Goal: Transaction & Acquisition: Purchase product/service

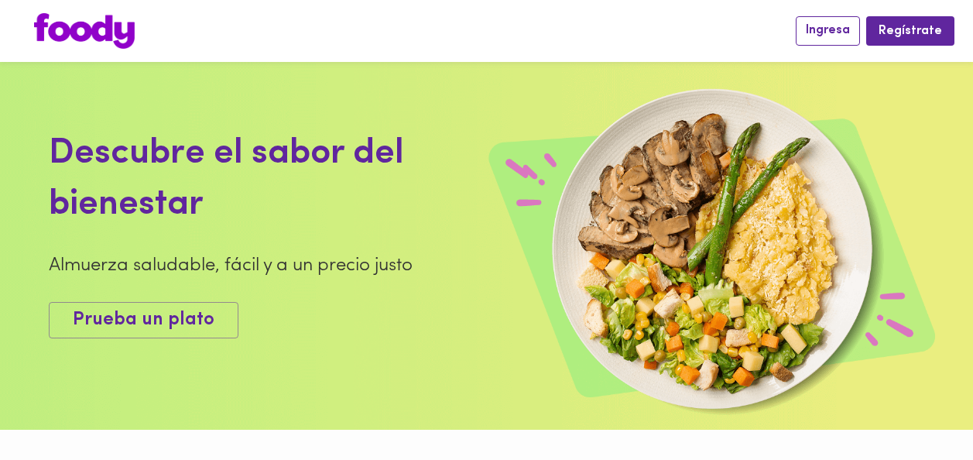
click at [836, 25] on span "Ingresa" at bounding box center [827, 30] width 44 height 15
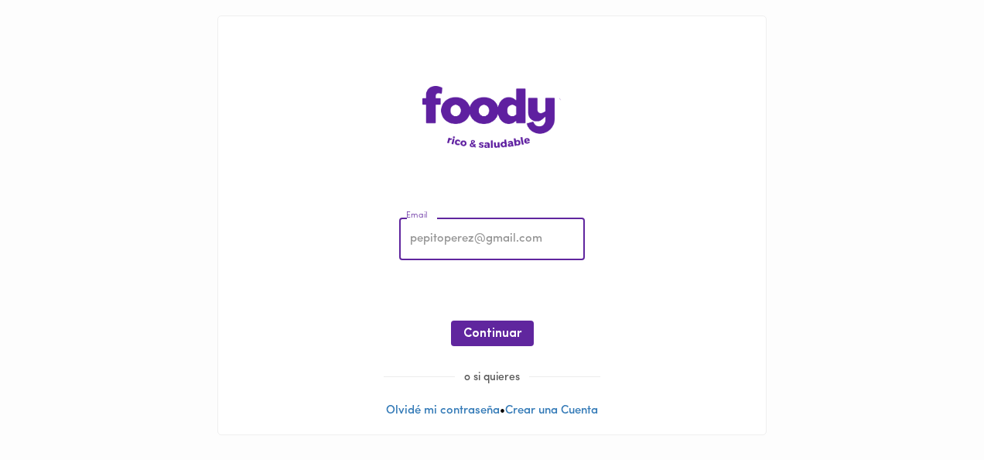
click at [466, 231] on input "email" at bounding box center [492, 239] width 186 height 43
type input "silviasus@gmail.com"
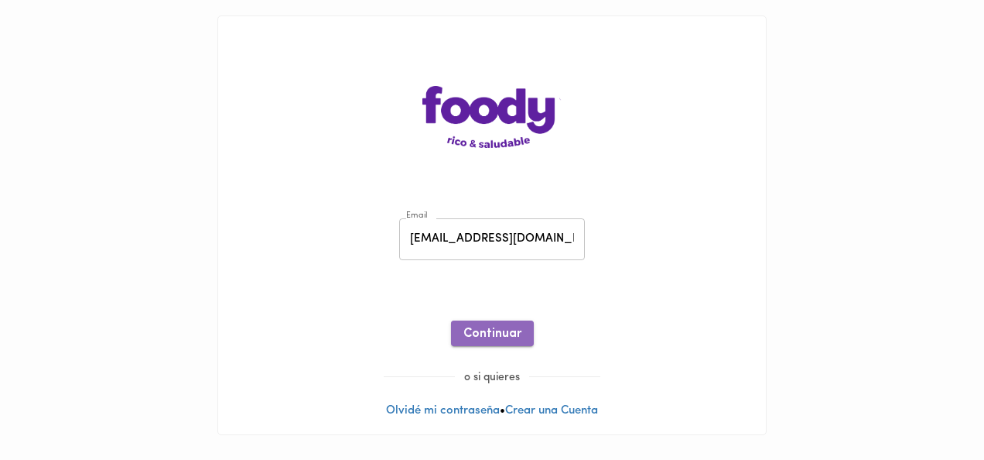
click at [478, 330] on span "Continuar" at bounding box center [492, 334] width 58 height 15
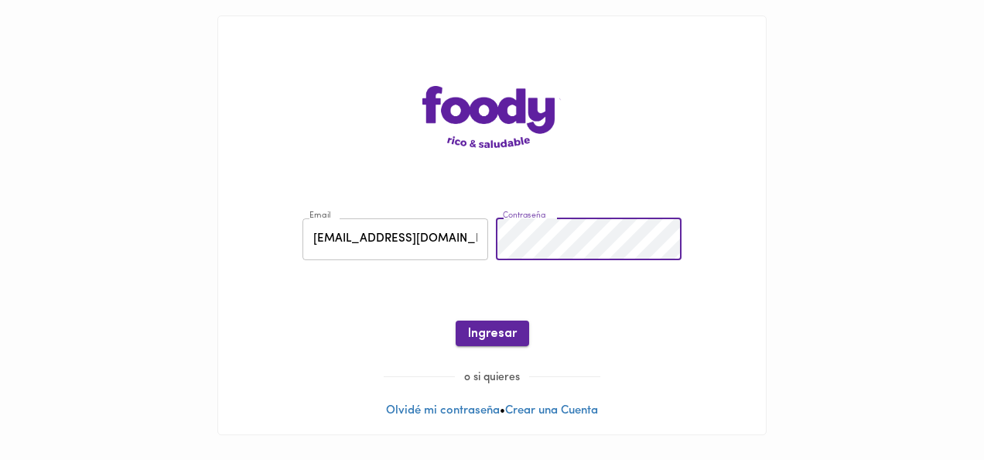
click at [481, 331] on span "Ingresar" at bounding box center [492, 334] width 49 height 15
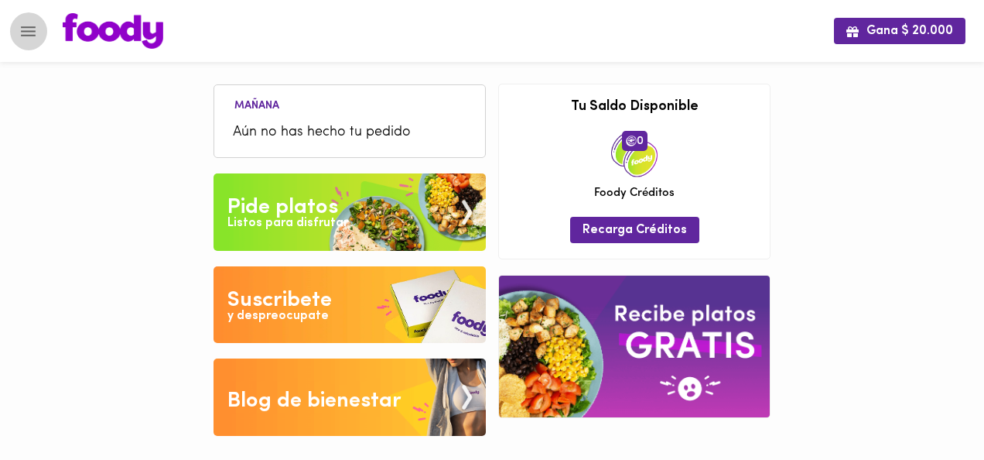
click at [29, 30] on icon "Menu" at bounding box center [28, 31] width 15 height 10
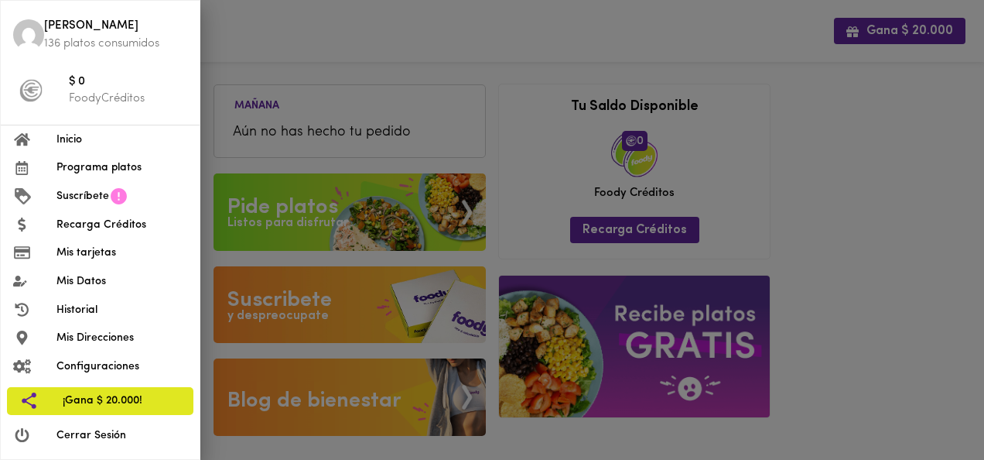
click at [70, 140] on span "Inicio" at bounding box center [121, 140] width 131 height 16
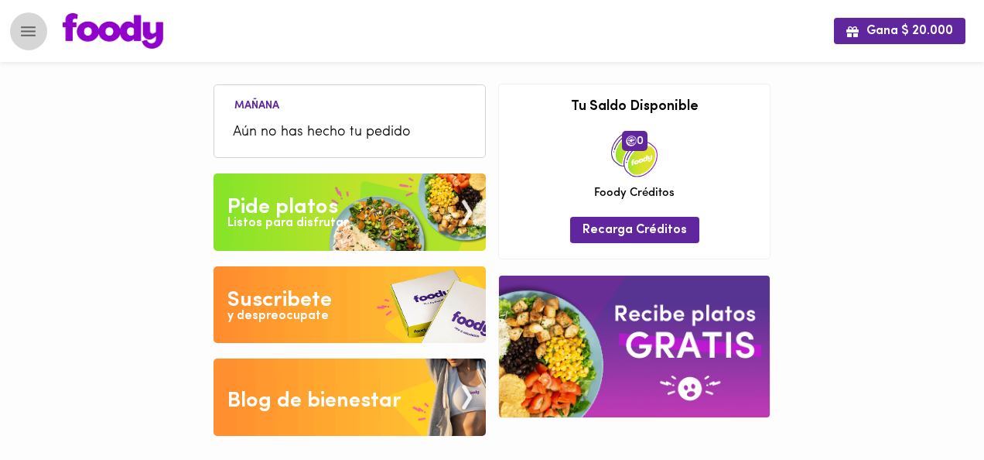
click at [29, 26] on icon "Menu" at bounding box center [28, 31] width 15 height 10
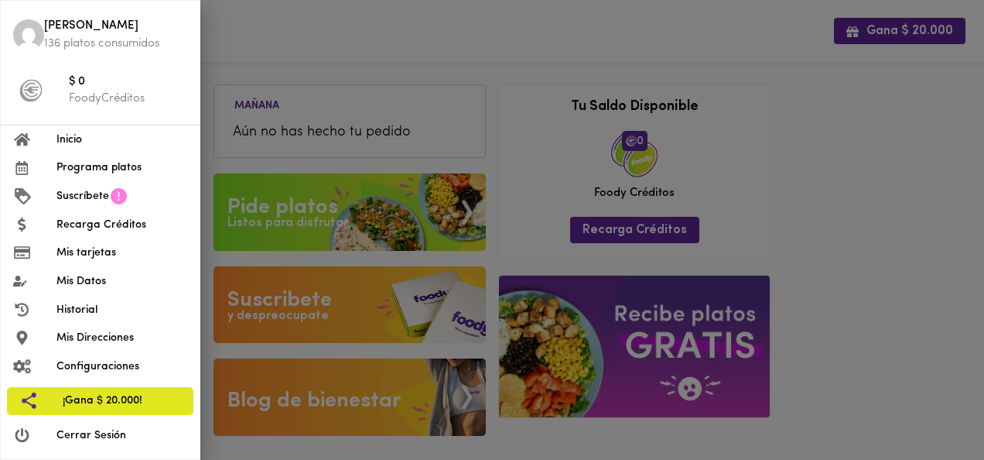
click at [82, 307] on span "Historial" at bounding box center [121, 310] width 131 height 16
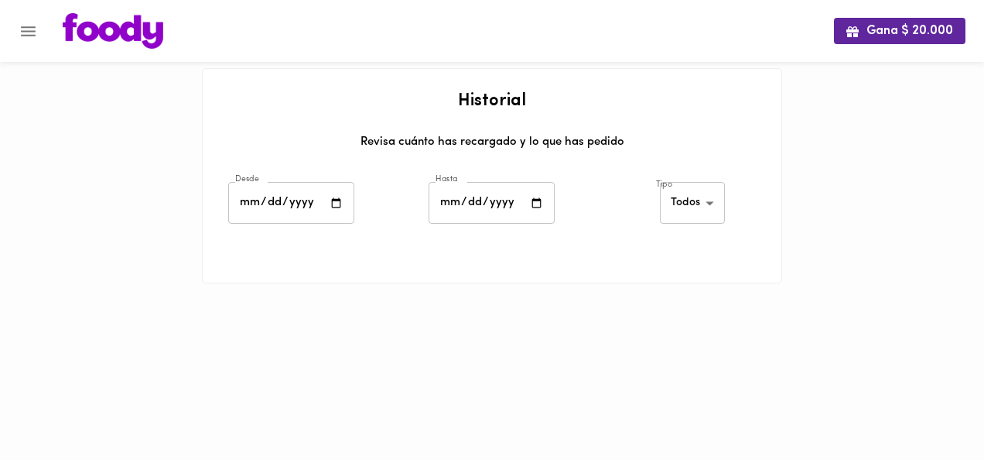
click at [340, 205] on input "date" at bounding box center [291, 203] width 126 height 43
type input "2025-06-01"
click at [538, 195] on input "date" at bounding box center [492, 203] width 126 height 43
type input "[DATE]"
click at [687, 210] on body "Gana $ 20.000 Historial Revisa cuánto has recargado y lo que has pedido Desde 2…" at bounding box center [492, 161] width 984 height 322
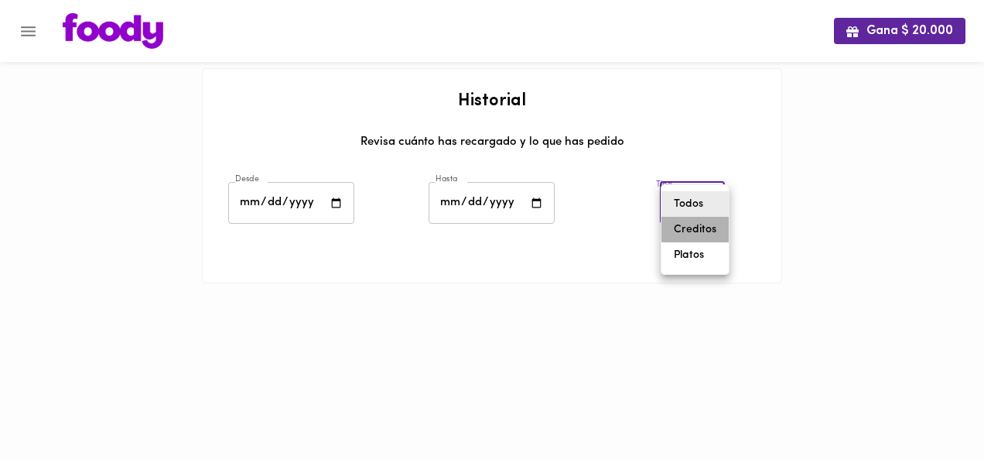
click at [685, 235] on li "Creditos" at bounding box center [695, 230] width 67 height 26
type input "[PERSON_NAME]-credits"
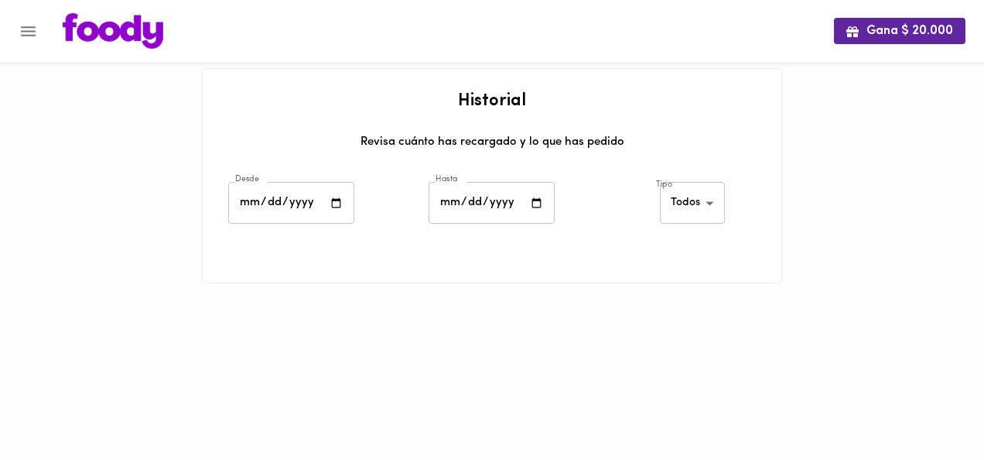
click at [333, 198] on input "date" at bounding box center [291, 203] width 126 height 43
type input "[DATE]"
click at [547, 200] on input "date" at bounding box center [492, 203] width 126 height 43
click at [527, 201] on input "date" at bounding box center [492, 203] width 126 height 43
click at [539, 201] on input "date" at bounding box center [492, 203] width 126 height 43
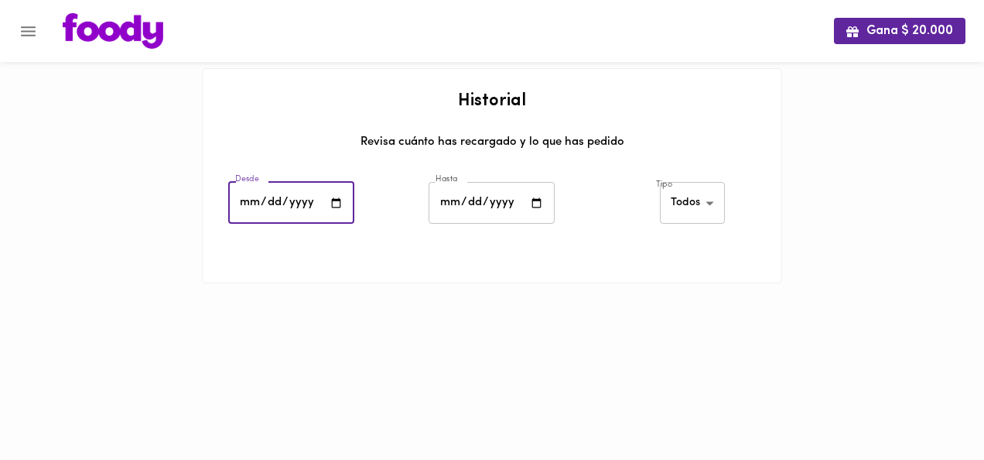
click at [337, 197] on input "[DATE]" at bounding box center [291, 203] width 126 height 43
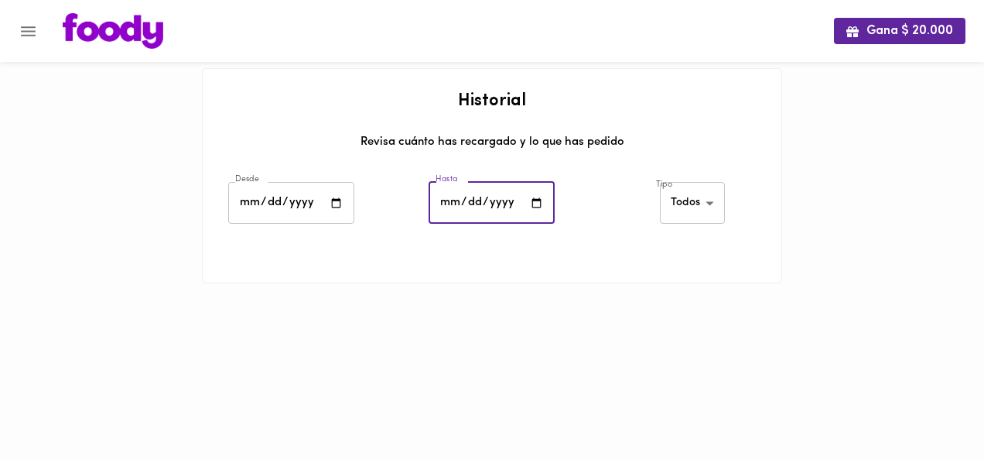
click at [538, 206] on input "[DATE]" at bounding box center [492, 203] width 126 height 43
type input "[DATE]"
click at [703, 203] on body "Gana $ 20.000 Historial Revisa cuánto has recargado y lo que has pedido Desde […" at bounding box center [492, 161] width 984 height 322
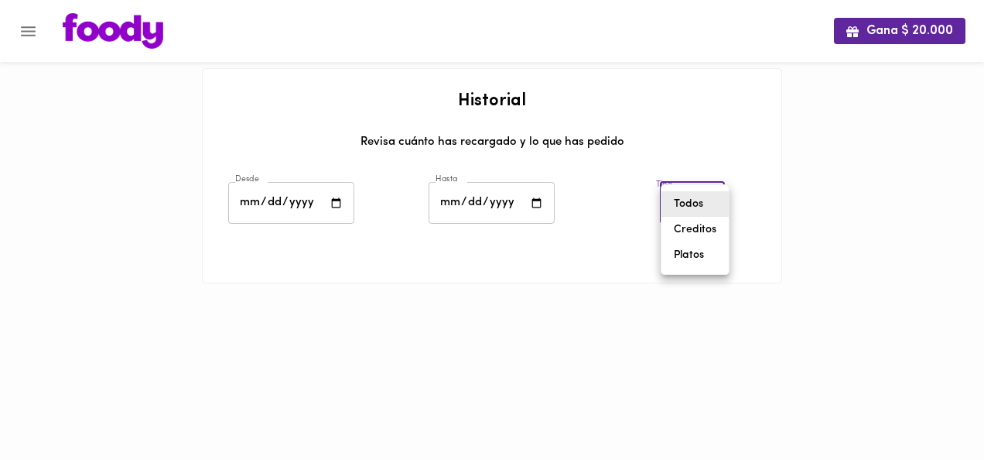
click at [697, 229] on li "Creditos" at bounding box center [695, 230] width 67 height 26
type input "[PERSON_NAME]-credits"
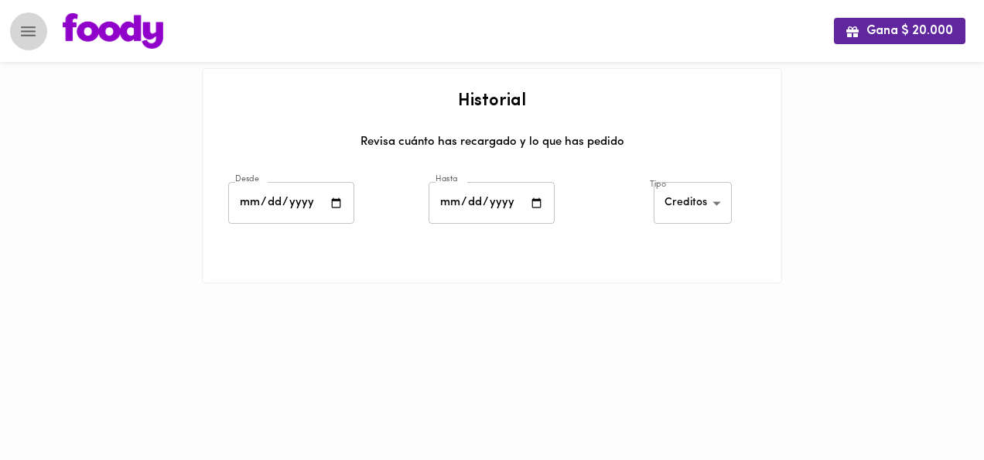
click at [32, 32] on icon "Menu" at bounding box center [28, 31] width 19 height 19
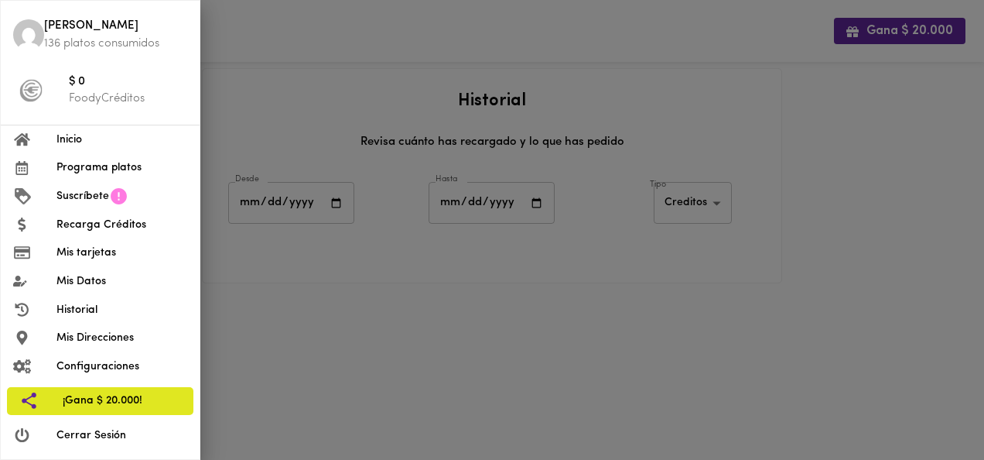
click at [90, 255] on span "Mis tarjetas" at bounding box center [121, 253] width 131 height 16
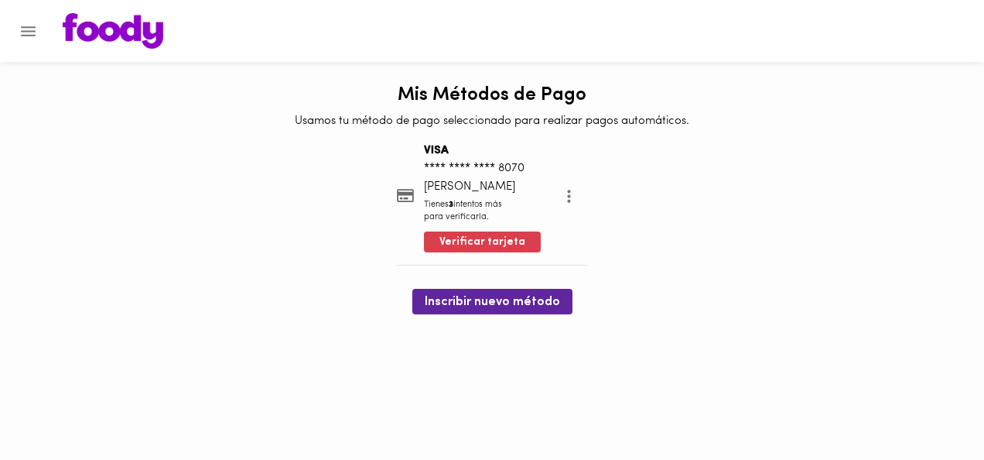
click at [563, 197] on icon "more" at bounding box center [568, 195] width 19 height 19
click at [581, 192] on li "Eliminar" at bounding box center [580, 197] width 65 height 26
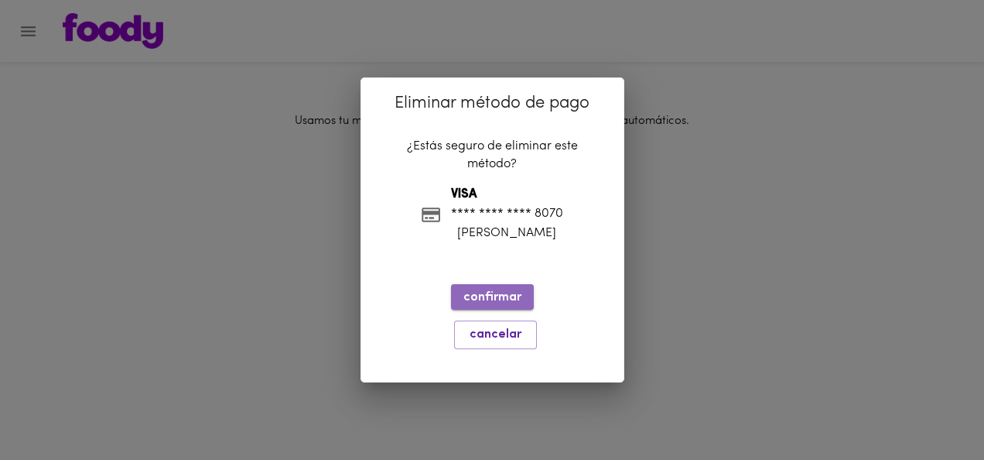
click at [485, 300] on span "confirmar" at bounding box center [492, 297] width 58 height 15
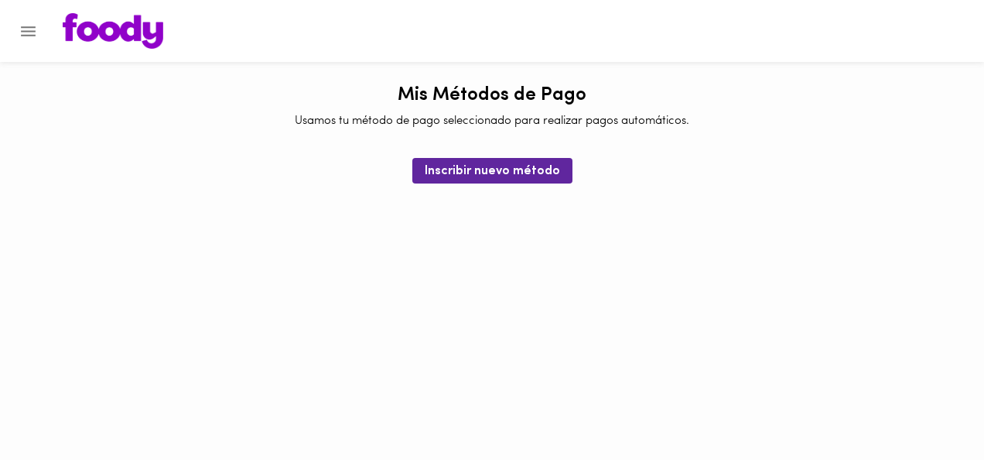
click at [26, 29] on icon "Menu" at bounding box center [28, 31] width 19 height 19
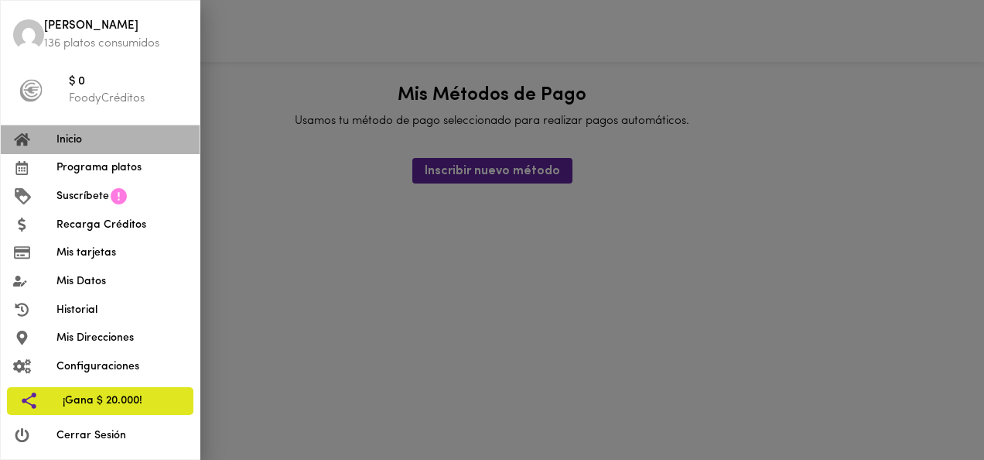
click at [70, 142] on span "Inicio" at bounding box center [121, 140] width 131 height 16
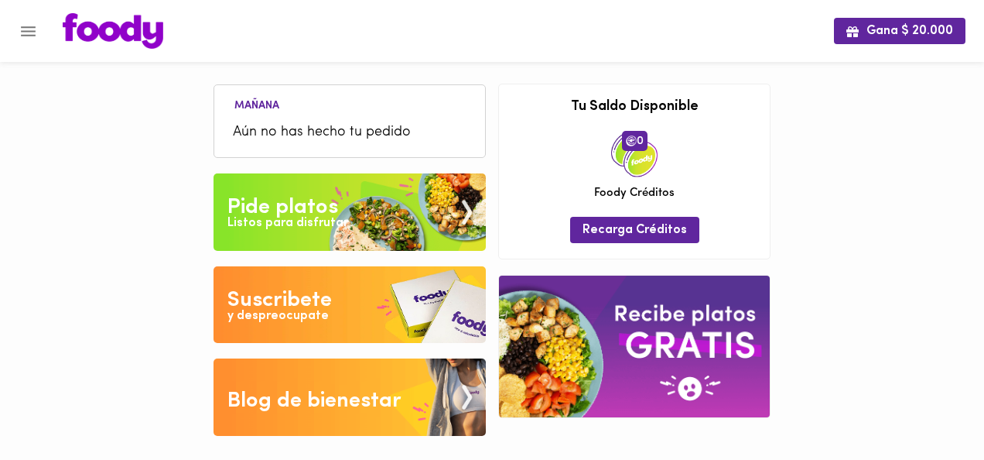
click at [311, 214] on div "Listos para disfrutar" at bounding box center [287, 223] width 121 height 18
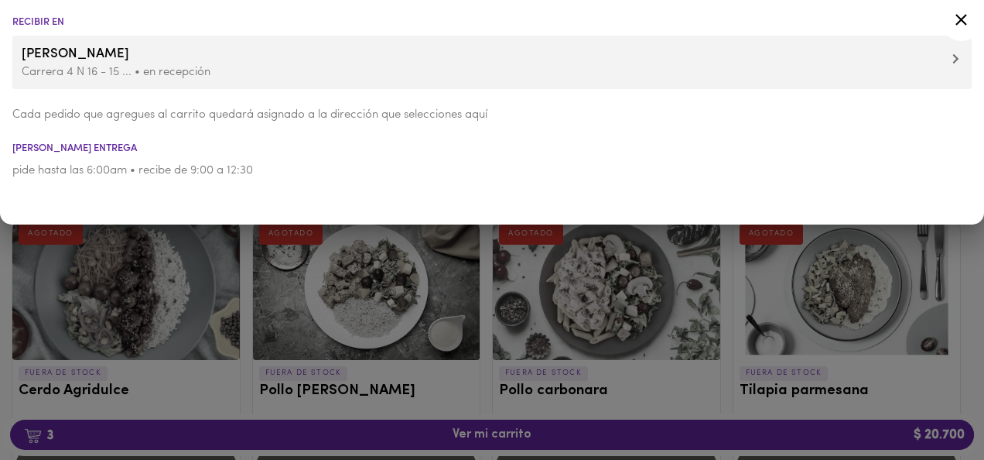
click at [937, 203] on div "Recibir en [PERSON_NAME] 4 N 16 - 15 ... • en recepción Cada pedido que agregue…" at bounding box center [492, 112] width 984 height 224
click at [884, 329] on div at bounding box center [492, 230] width 984 height 460
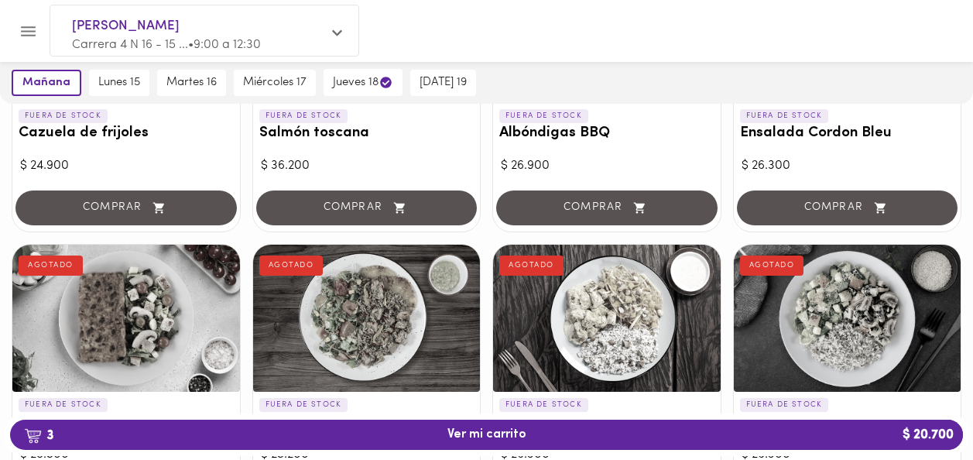
scroll to position [546, 0]
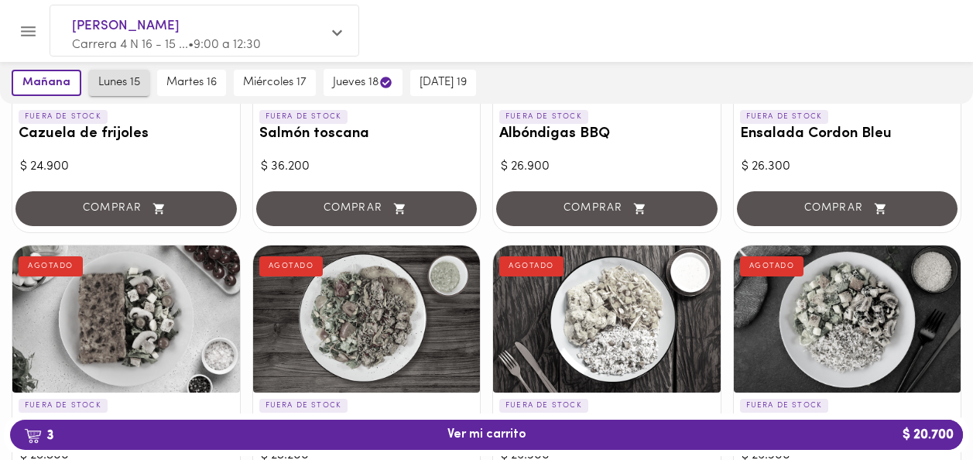
click at [120, 85] on span "lunes 15" at bounding box center [119, 83] width 42 height 14
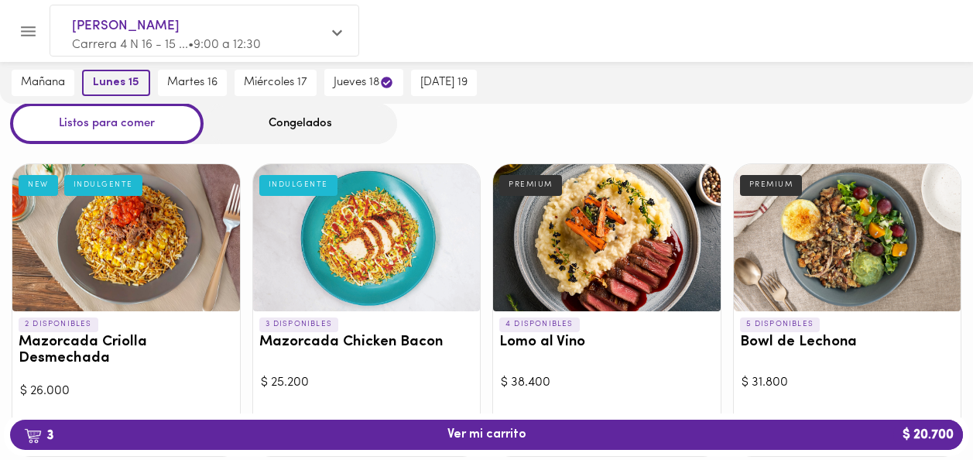
scroll to position [0, 0]
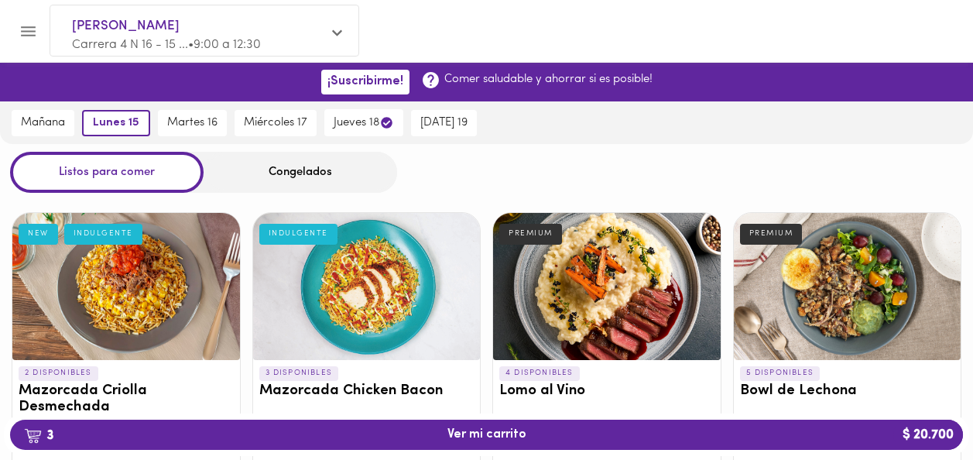
click at [296, 164] on div "Congelados" at bounding box center [299, 172] width 193 height 41
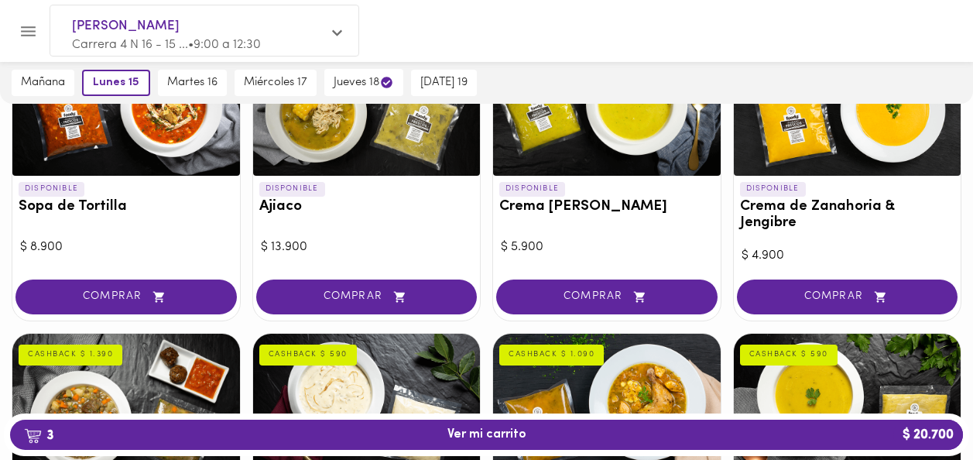
scroll to position [245, 0]
click at [116, 290] on span "COMPRAR" at bounding box center [126, 296] width 183 height 13
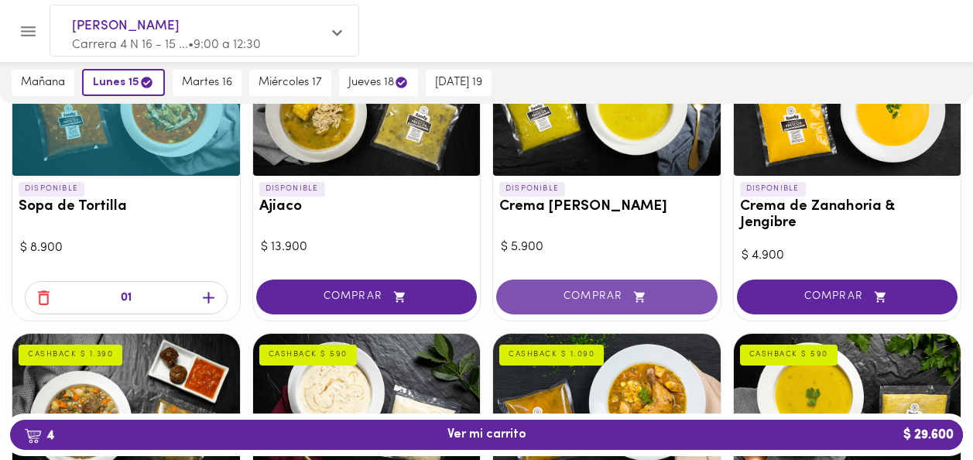
click at [600, 290] on span "COMPRAR" at bounding box center [606, 296] width 183 height 13
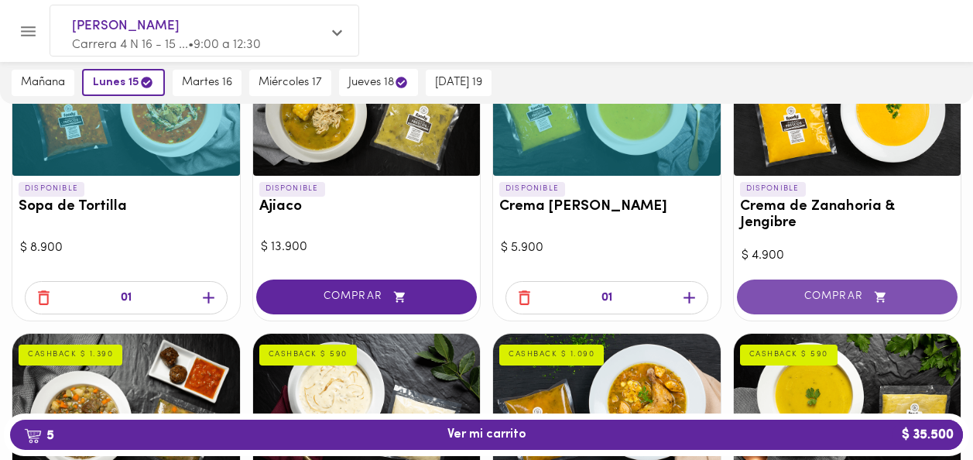
click at [871, 290] on icon "button" at bounding box center [879, 296] width 19 height 13
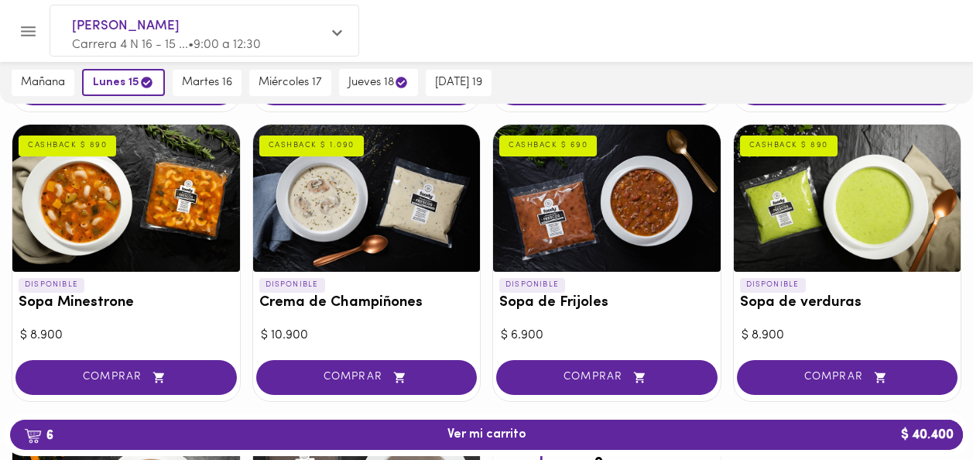
scroll to position [744, 0]
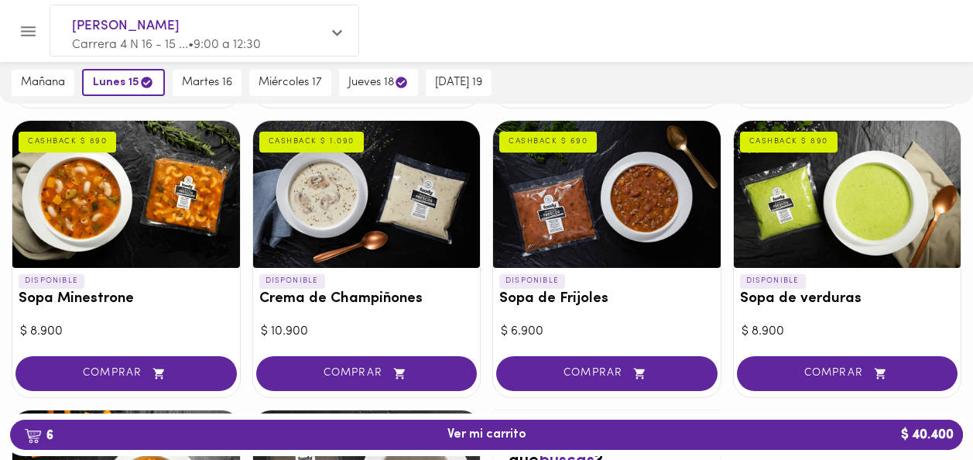
click at [325, 367] on span "COMPRAR" at bounding box center [366, 373] width 183 height 13
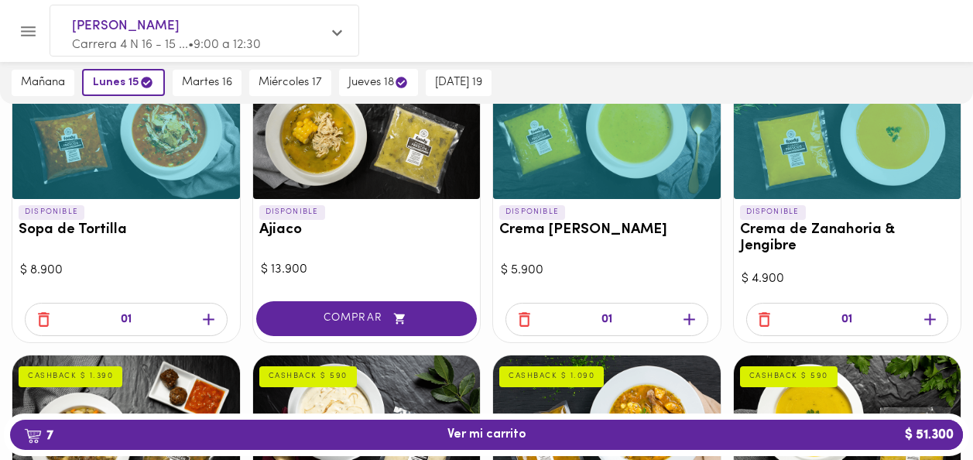
scroll to position [224, 0]
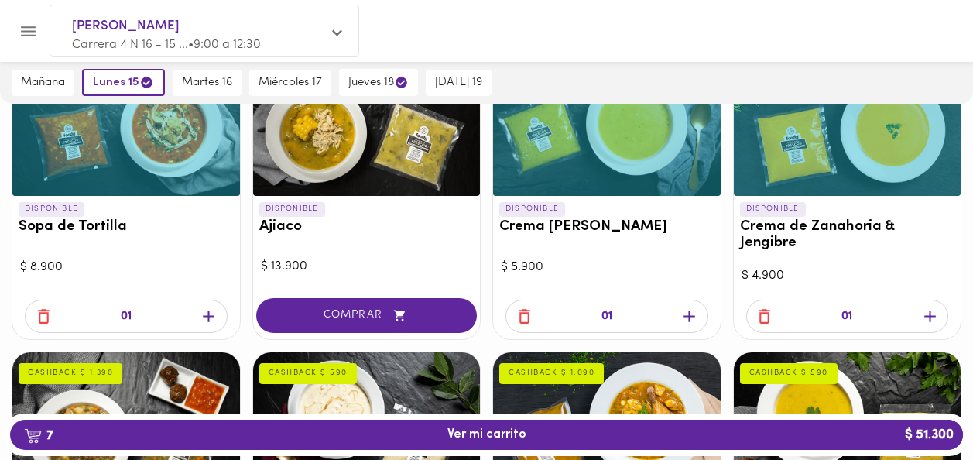
click at [209, 306] on icon "button" at bounding box center [208, 315] width 19 height 19
click at [207, 306] on icon "button" at bounding box center [208, 315] width 19 height 19
click at [688, 311] on icon "button" at bounding box center [689, 317] width 12 height 12
click at [686, 306] on icon "button" at bounding box center [688, 315] width 19 height 19
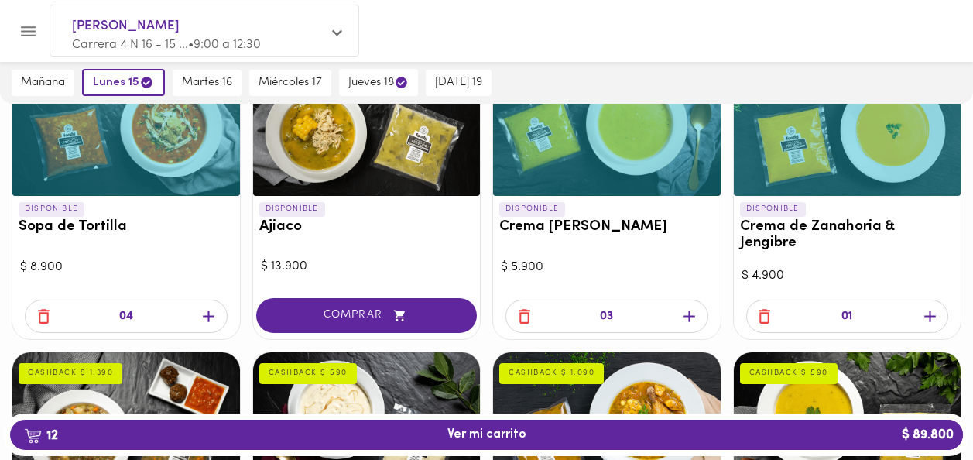
click at [689, 311] on icon "button" at bounding box center [689, 317] width 12 height 12
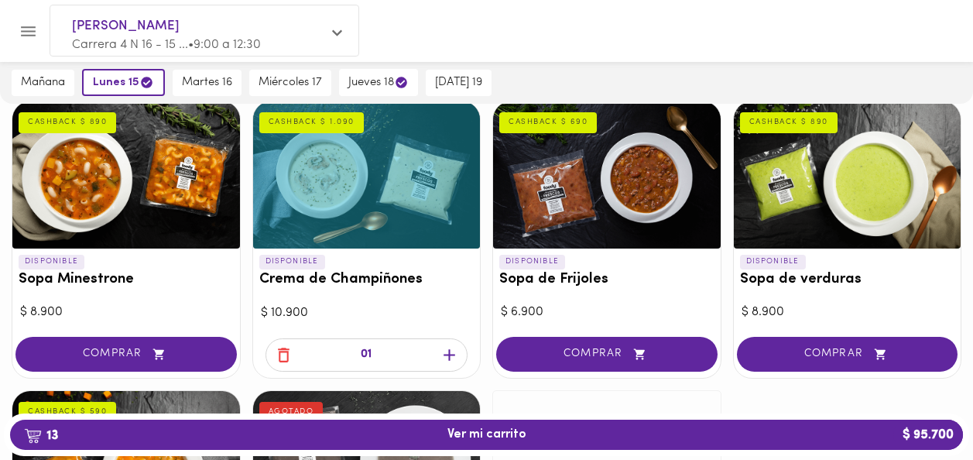
scroll to position [764, 0]
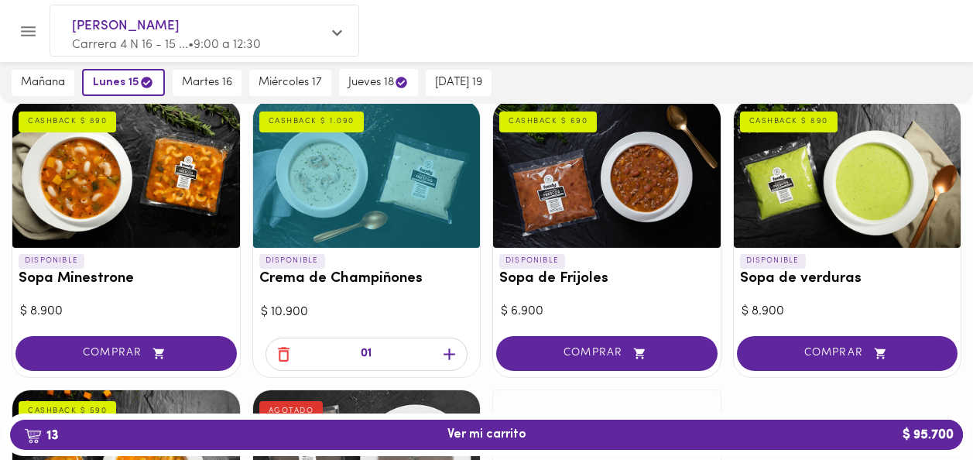
click at [284, 344] on icon "button" at bounding box center [283, 353] width 19 height 19
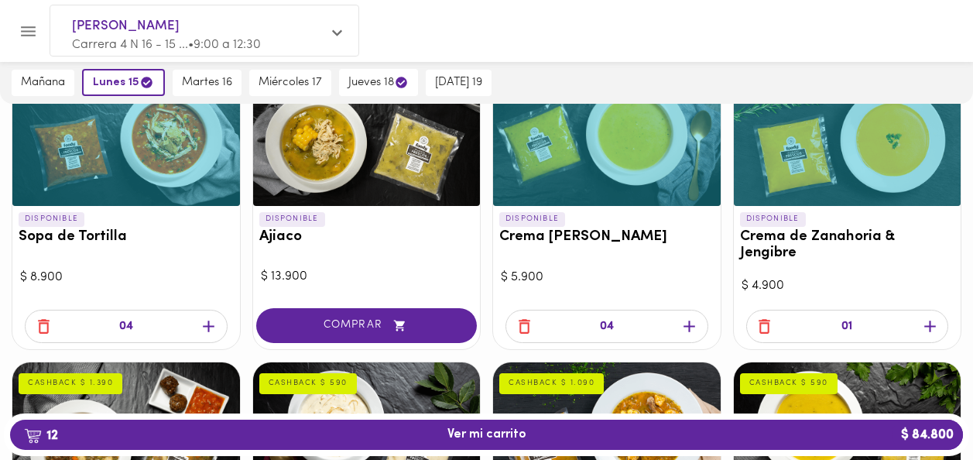
scroll to position [0, 0]
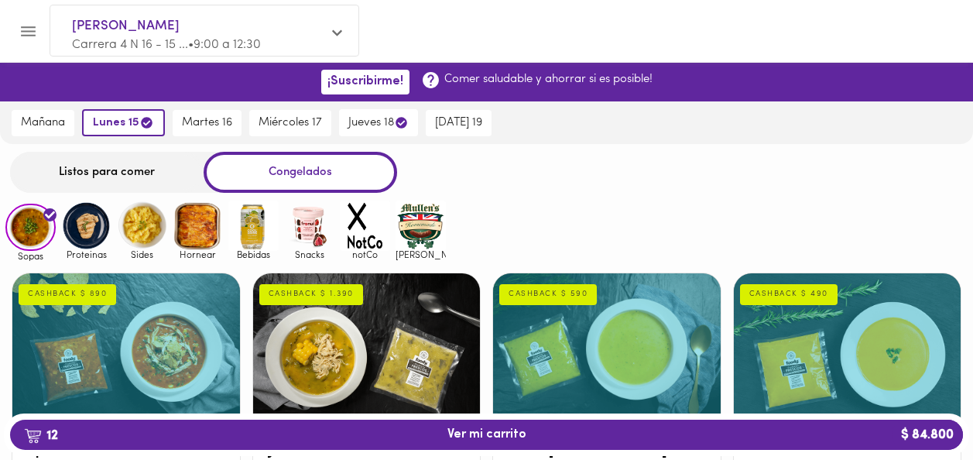
click at [433, 231] on img at bounding box center [420, 225] width 50 height 50
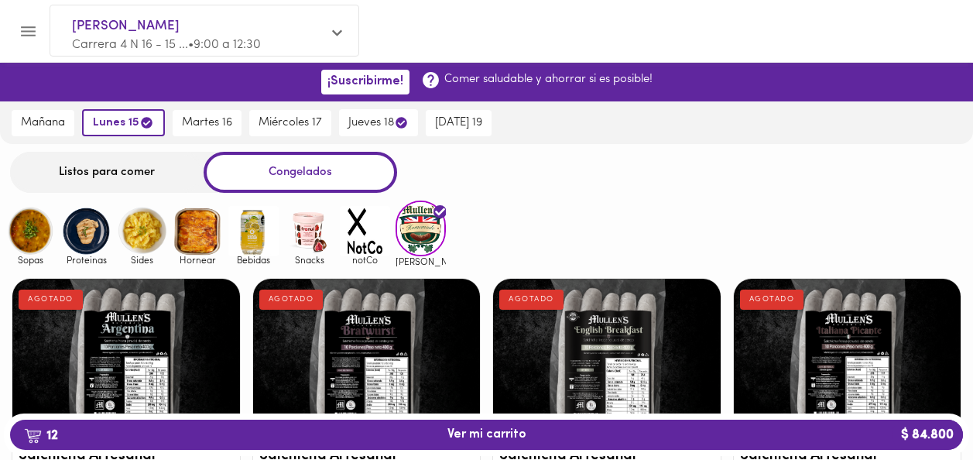
click at [81, 233] on img at bounding box center [86, 231] width 50 height 50
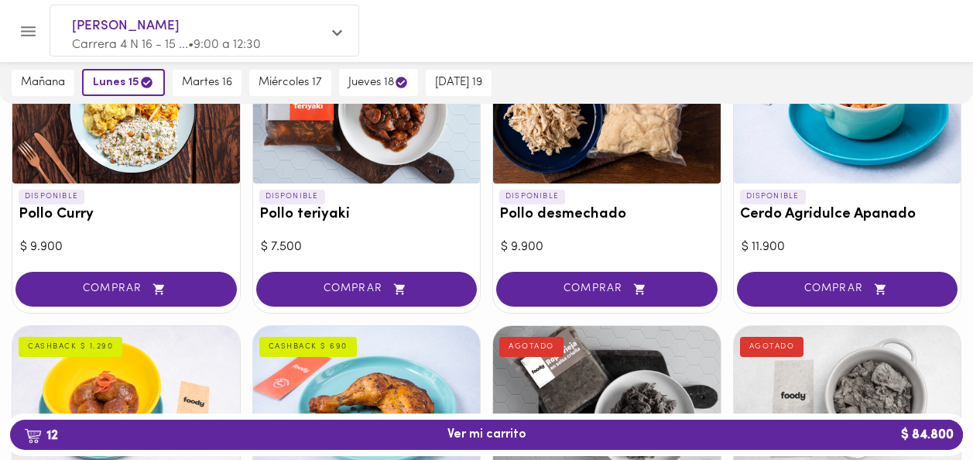
scroll to position [237, 0]
click at [204, 95] on button "martes 16" at bounding box center [207, 83] width 69 height 26
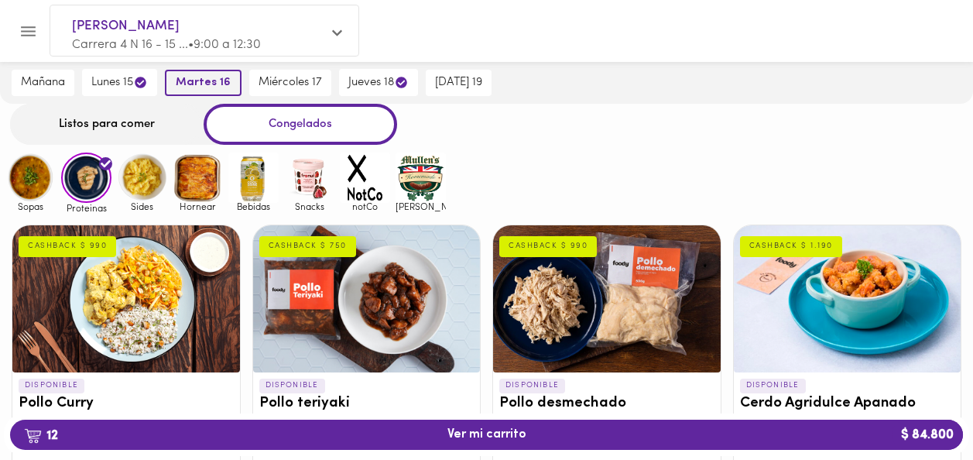
scroll to position [0, 0]
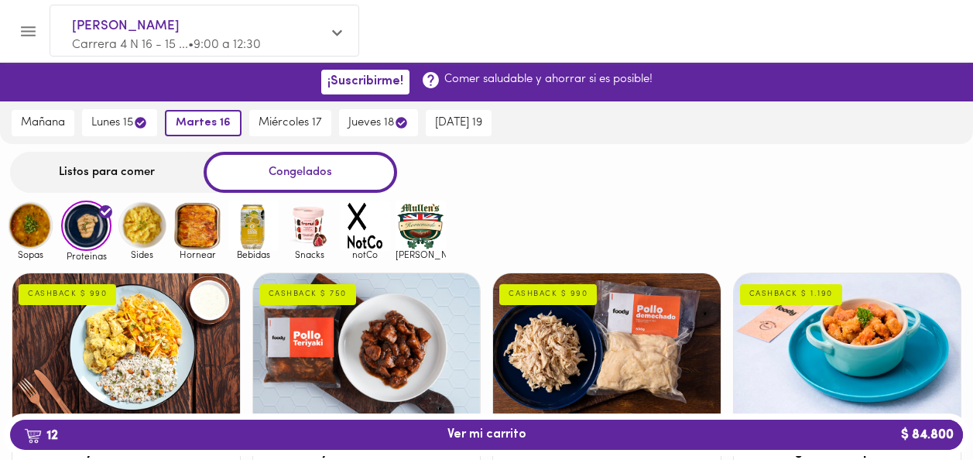
click at [23, 39] on icon "Menu" at bounding box center [28, 31] width 19 height 19
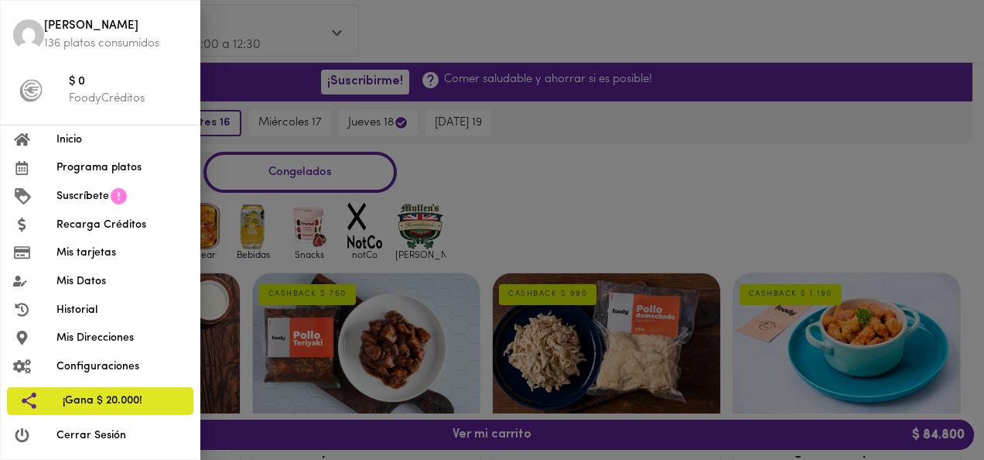
click at [60, 279] on span "Mis Datos" at bounding box center [121, 281] width 131 height 16
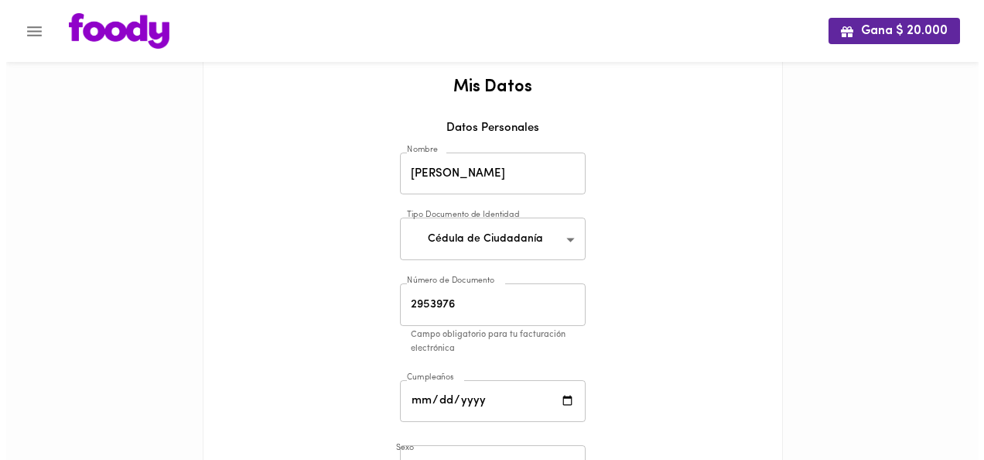
scroll to position [27, 0]
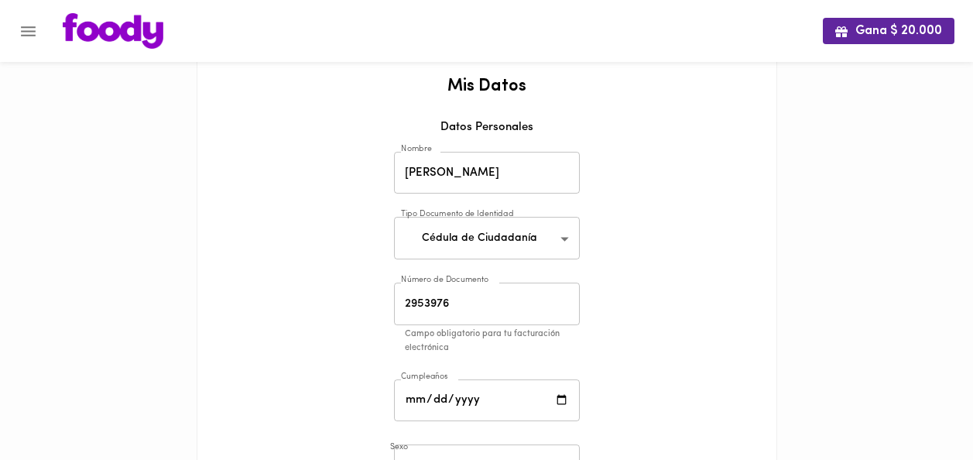
click at [26, 34] on icon "Menu" at bounding box center [28, 31] width 15 height 10
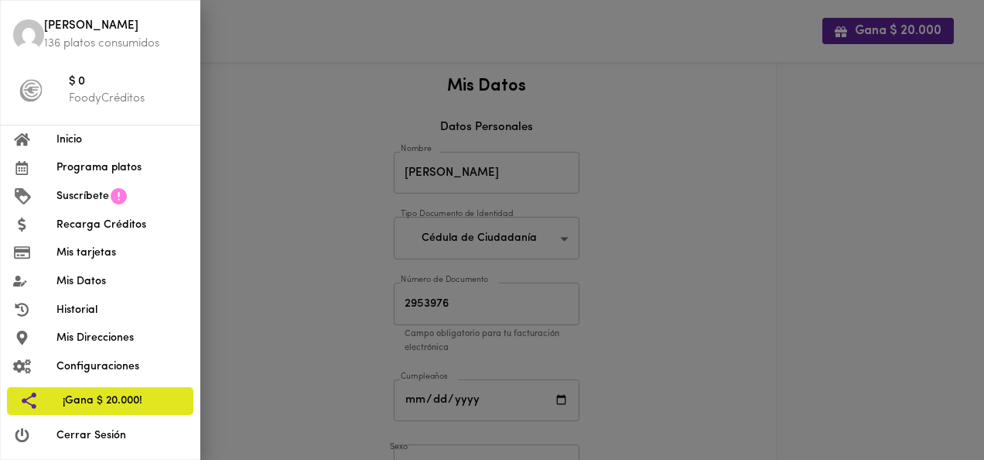
click at [61, 307] on span "Historial" at bounding box center [121, 310] width 131 height 16
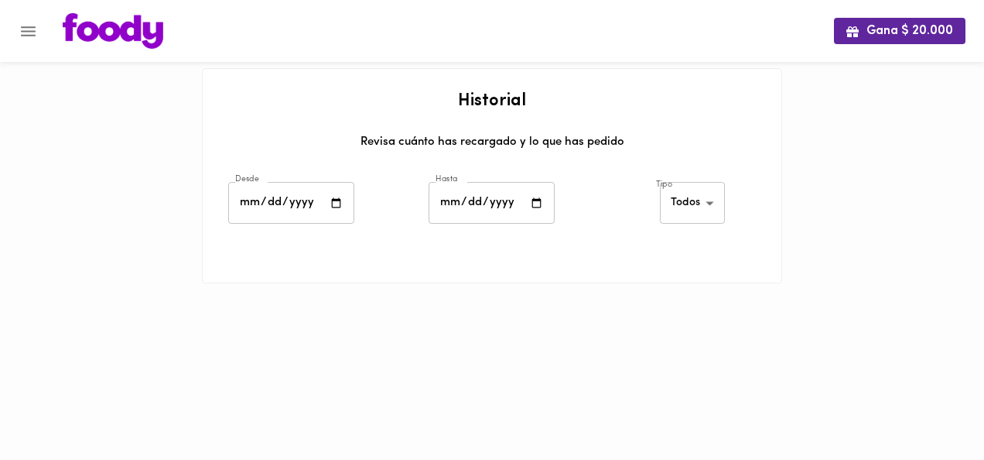
click at [279, 197] on input "date" at bounding box center [291, 203] width 126 height 43
click at [334, 197] on input "date" at bounding box center [291, 203] width 126 height 43
type input "[DATE]"
